Goal: Task Accomplishment & Management: Use online tool/utility

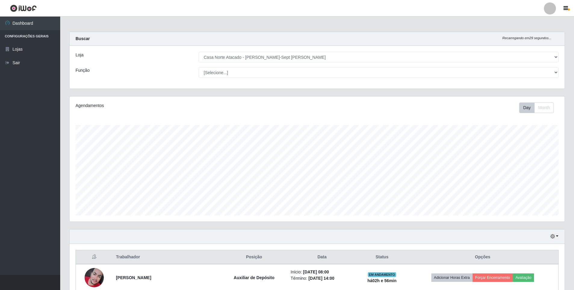
select select "432"
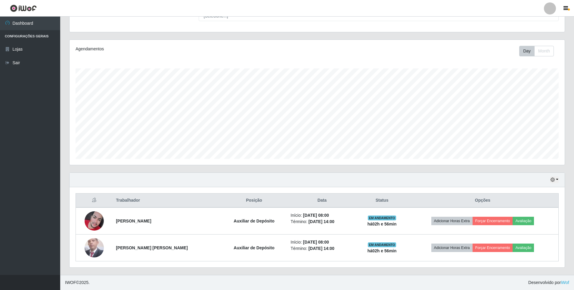
scroll to position [125, 495]
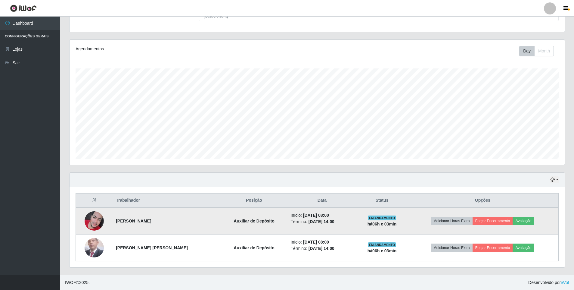
click at [92, 226] on img at bounding box center [94, 220] width 19 height 19
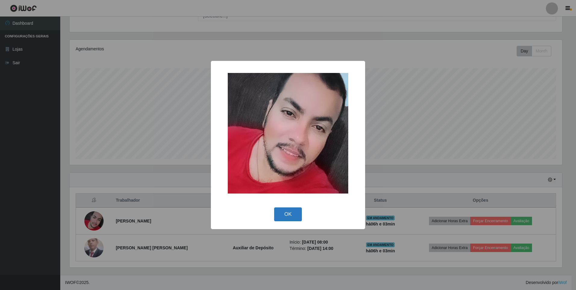
click at [287, 210] on button "OK" at bounding box center [288, 214] width 28 height 14
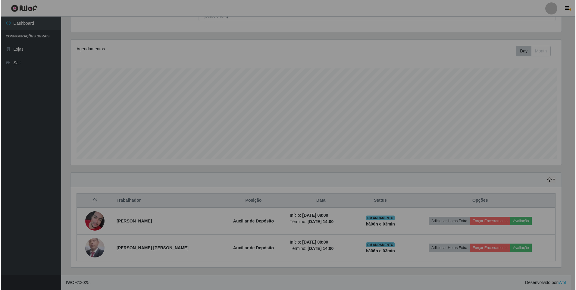
scroll to position [125, 495]
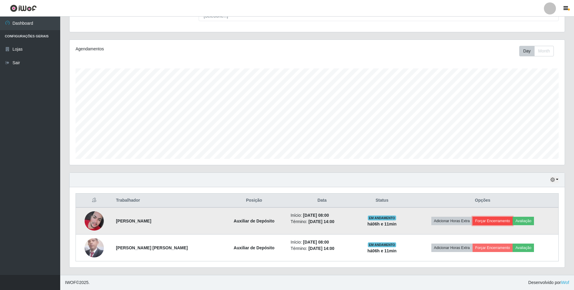
click at [484, 219] on button "Forçar Encerramento" at bounding box center [493, 220] width 40 height 8
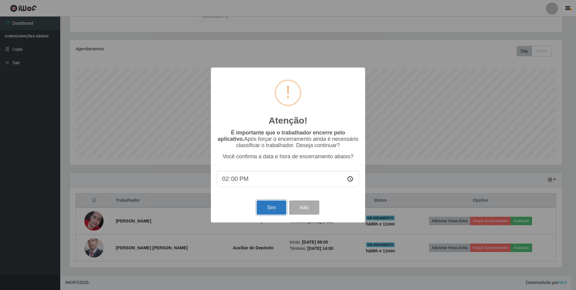
click at [281, 210] on button "Sim" at bounding box center [270, 207] width 29 height 14
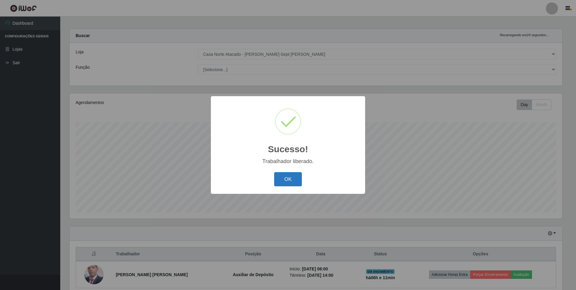
click at [283, 180] on button "OK" at bounding box center [288, 179] width 28 height 14
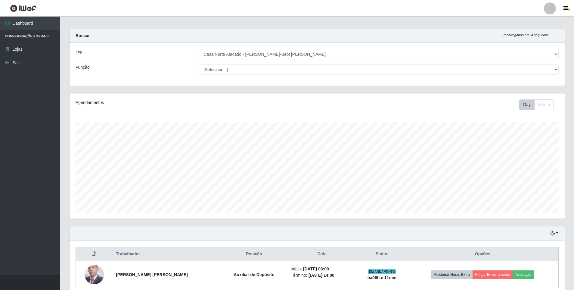
scroll to position [30, 0]
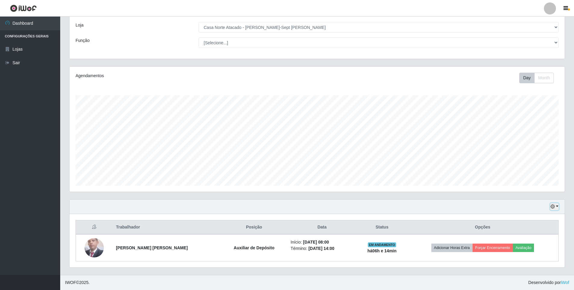
click at [551, 203] on button "button" at bounding box center [554, 206] width 8 height 7
click at [519, 183] on button "1 Semana" at bounding box center [535, 184] width 48 height 13
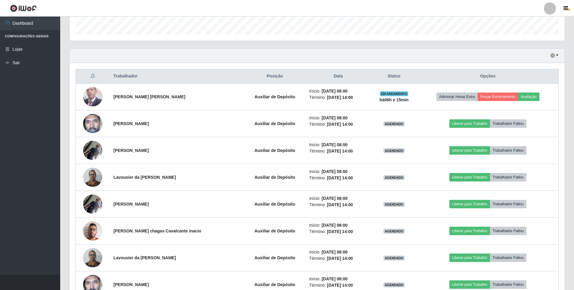
scroll to position [241, 0]
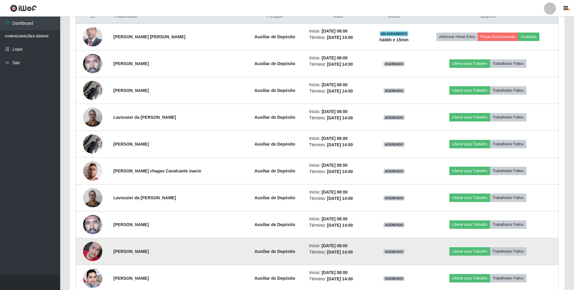
click at [95, 251] on img at bounding box center [92, 250] width 19 height 19
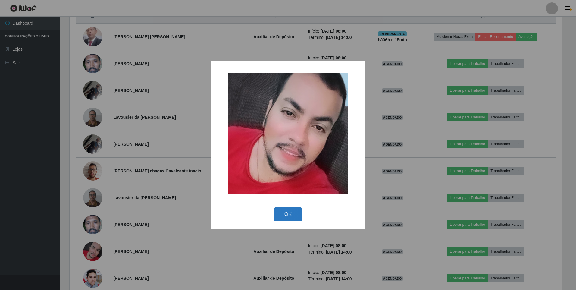
click at [289, 216] on button "OK" at bounding box center [288, 214] width 28 height 14
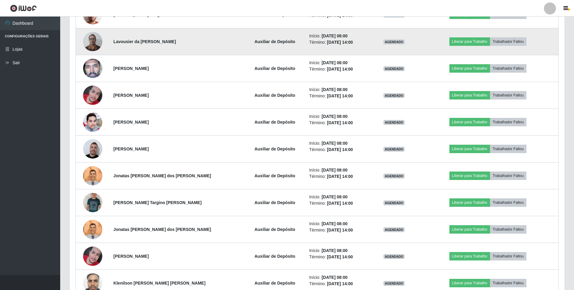
scroll to position [432, 0]
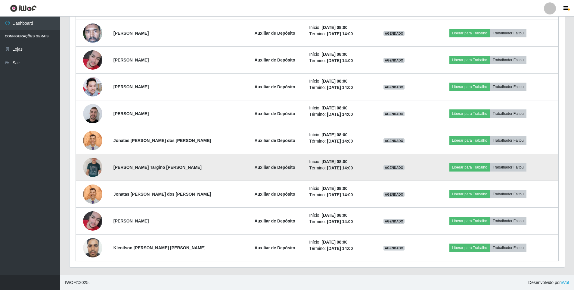
click at [91, 162] on img at bounding box center [92, 167] width 19 height 31
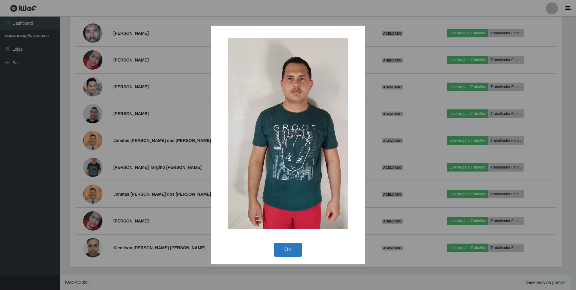
click at [282, 252] on button "OK" at bounding box center [288, 249] width 28 height 14
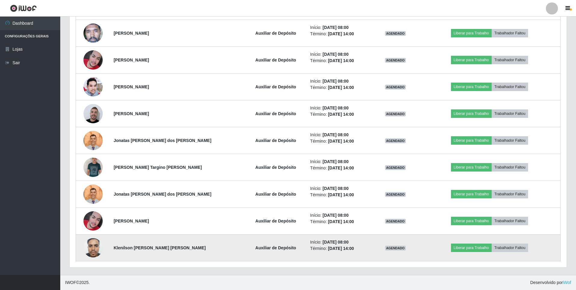
scroll to position [125, 495]
click at [90, 251] on img at bounding box center [92, 247] width 19 height 26
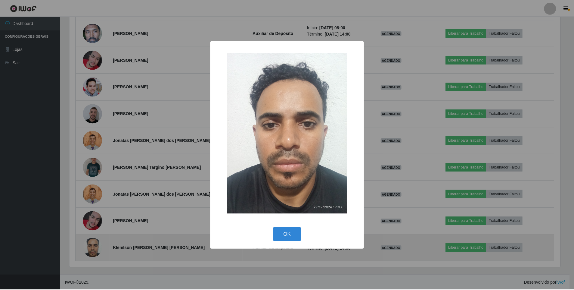
scroll to position [125, 492]
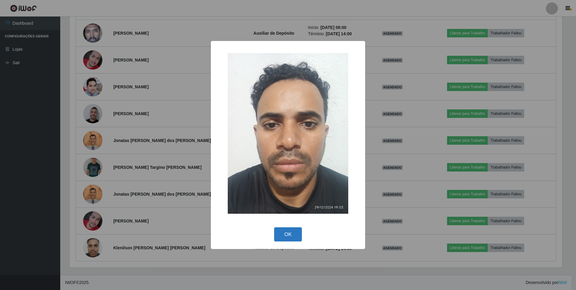
click at [285, 229] on button "OK" at bounding box center [288, 234] width 28 height 14
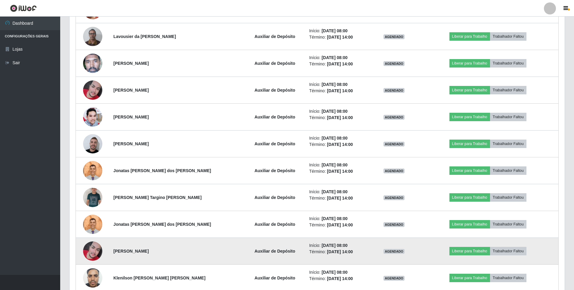
scroll to position [432, 0]
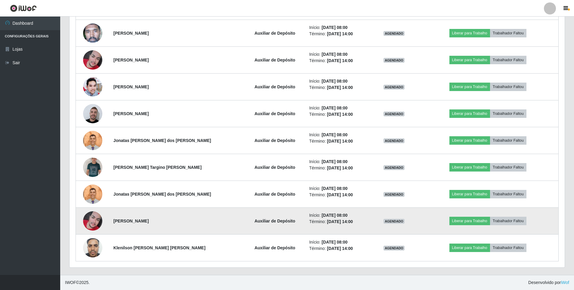
click at [97, 222] on img at bounding box center [92, 220] width 19 height 19
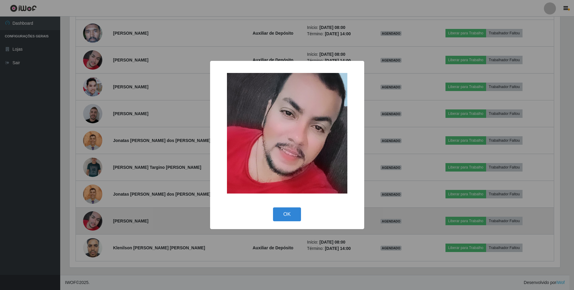
scroll to position [125, 492]
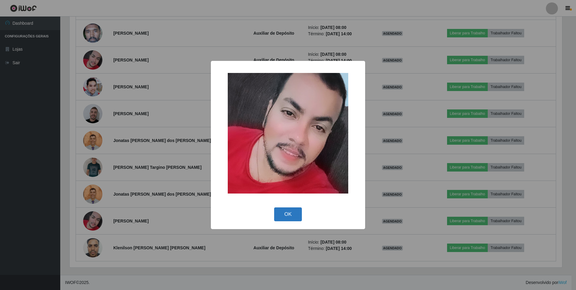
click at [289, 215] on button "OK" at bounding box center [288, 214] width 28 height 14
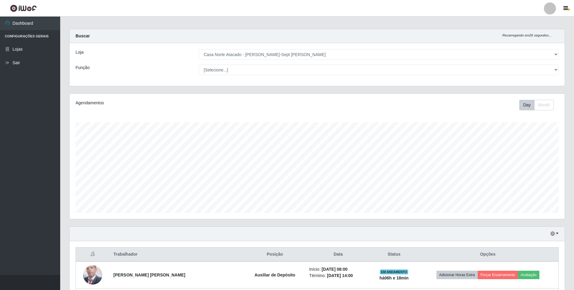
scroll to position [0, 0]
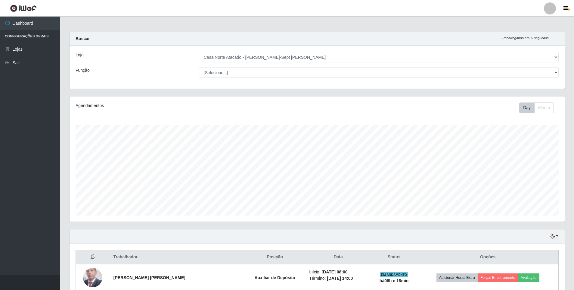
click at [167, 68] on div "Função" at bounding box center [132, 72] width 123 height 11
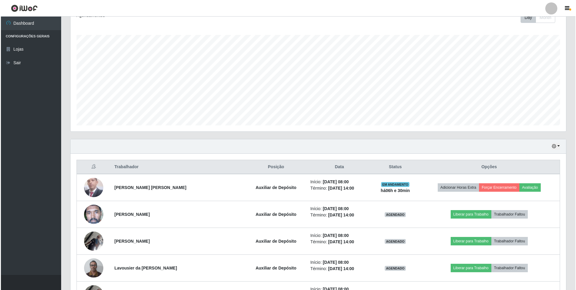
scroll to position [90, 0]
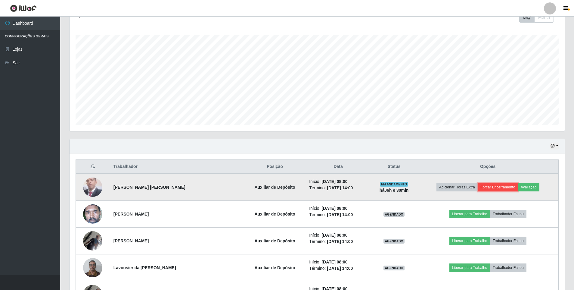
click at [485, 189] on button "Forçar Encerramento" at bounding box center [498, 187] width 40 height 8
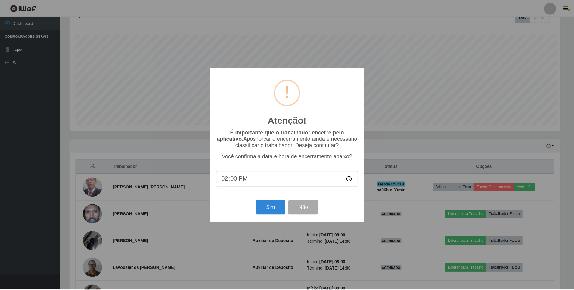
scroll to position [125, 492]
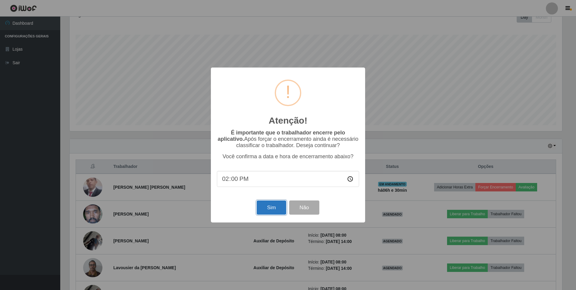
click at [275, 211] on button "Sim" at bounding box center [270, 207] width 29 height 14
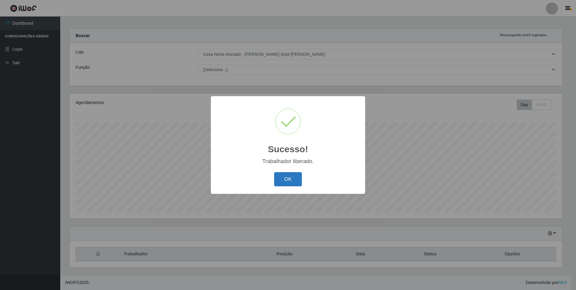
click at [295, 178] on button "OK" at bounding box center [288, 179] width 28 height 14
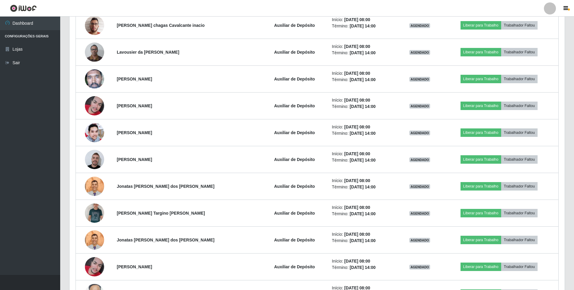
scroll to position [405, 0]
